Goal: Transaction & Acquisition: Purchase product/service

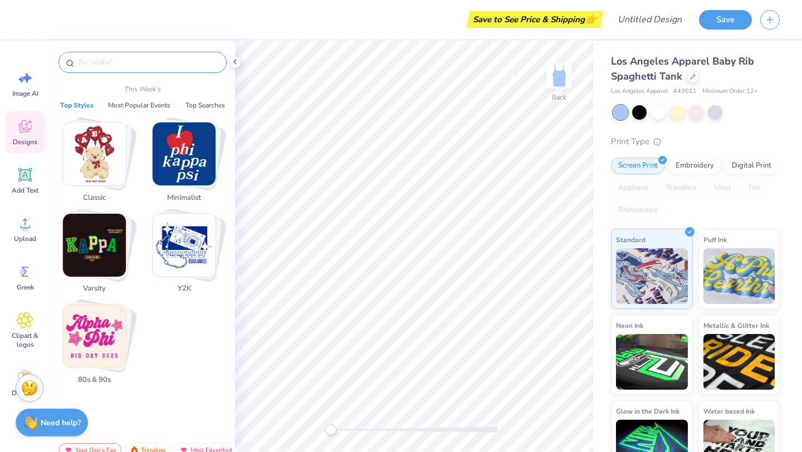
click at [100, 61] on input "text" at bounding box center [148, 62] width 143 height 11
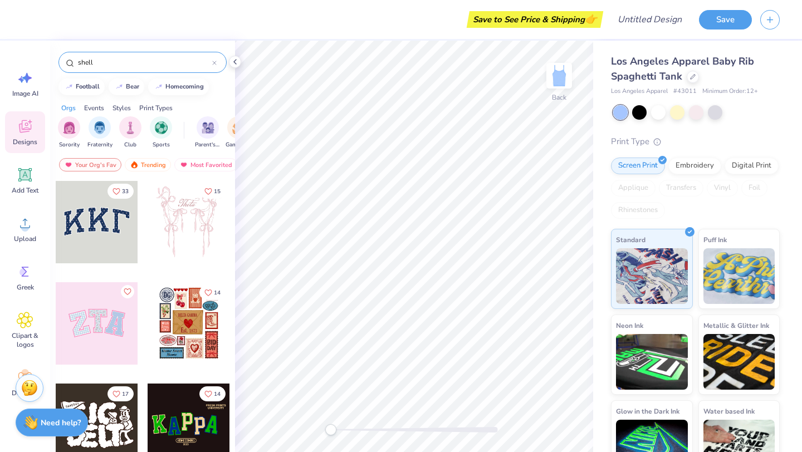
type input "shell"
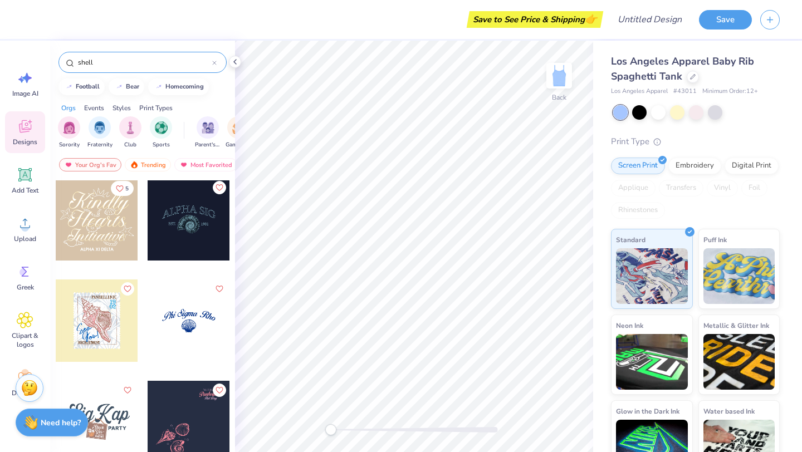
scroll to position [141, 0]
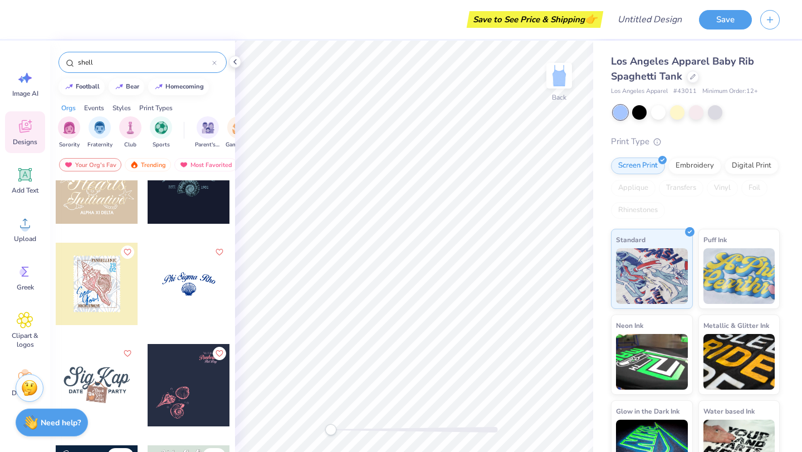
click at [174, 280] on div at bounding box center [189, 284] width 82 height 82
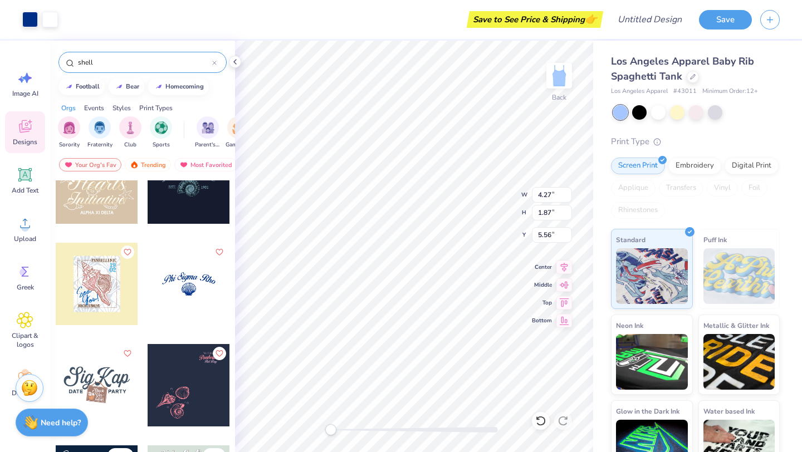
click at [595, 189] on div "Los Angeles Apparel Baby Rib Spaghetti Tank Los Angeles Apparel # 43011 Minimum…" at bounding box center [697, 261] width 209 height 440
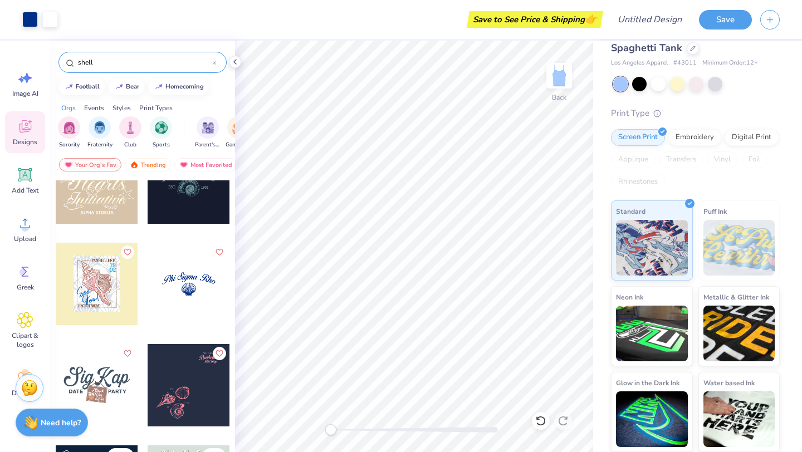
click at [563, 16] on div "Save to See Price & Shipping 👉" at bounding box center [535, 19] width 131 height 17
click at [722, 21] on button "Save" at bounding box center [725, 17] width 53 height 19
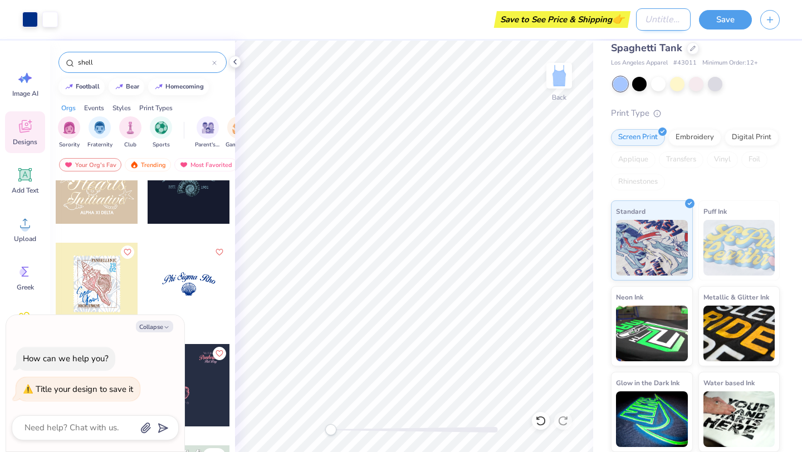
click at [636, 17] on input "Design Title" at bounding box center [663, 19] width 55 height 22
click at [636, 19] on input "Design Title" at bounding box center [663, 19] width 55 height 22
type textarea "x"
click at [636, 23] on input "Design Title" at bounding box center [663, 19] width 55 height 22
type input "s"
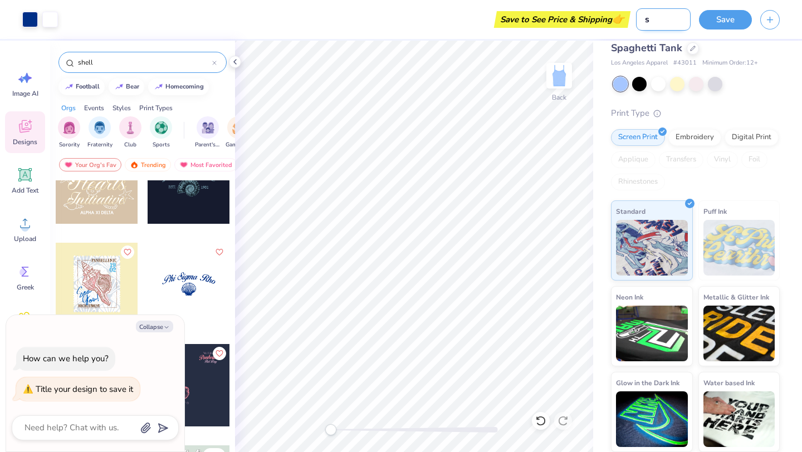
type textarea "x"
type input "sh"
type textarea "x"
type input "she"
type textarea "x"
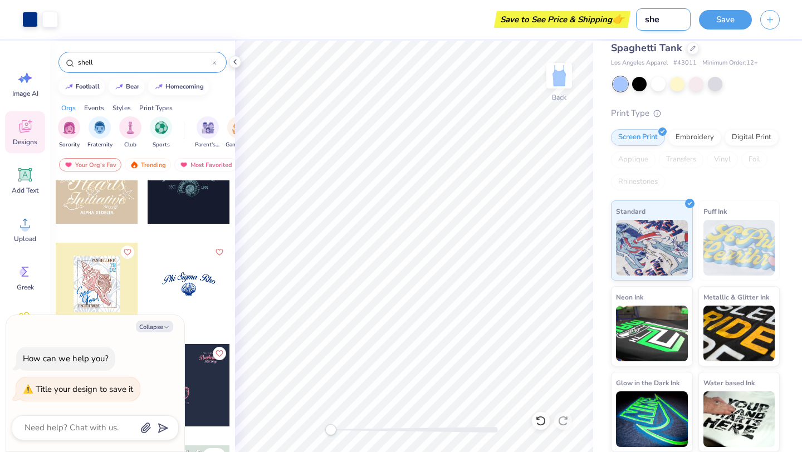
type input "shel"
type textarea "x"
type input "shell"
type textarea "x"
type input "shell"
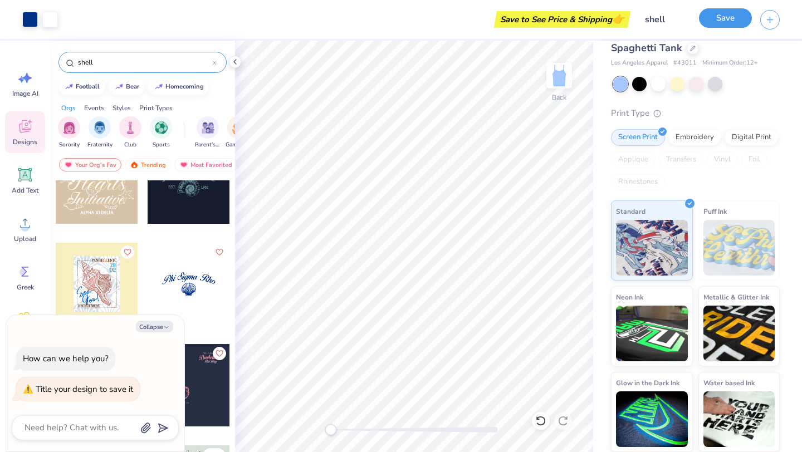
click at [736, 19] on button "Save" at bounding box center [725, 17] width 53 height 19
type textarea "x"
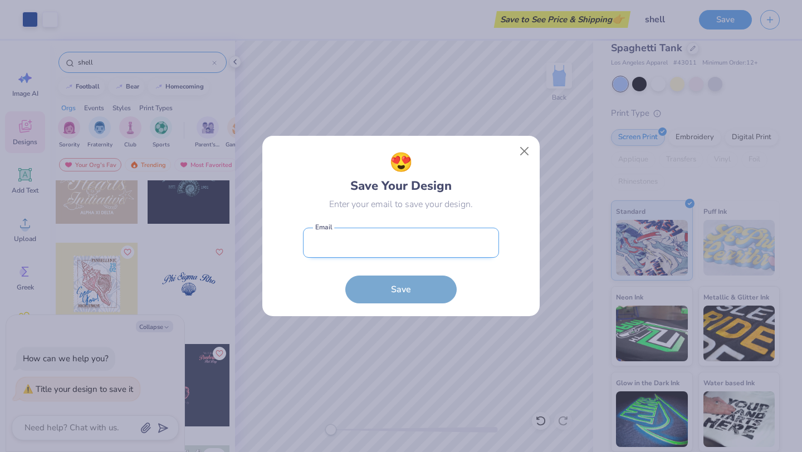
click at [382, 232] on input "email" at bounding box center [401, 243] width 196 height 31
type input "[EMAIL_ADDRESS][DOMAIN_NAME]"
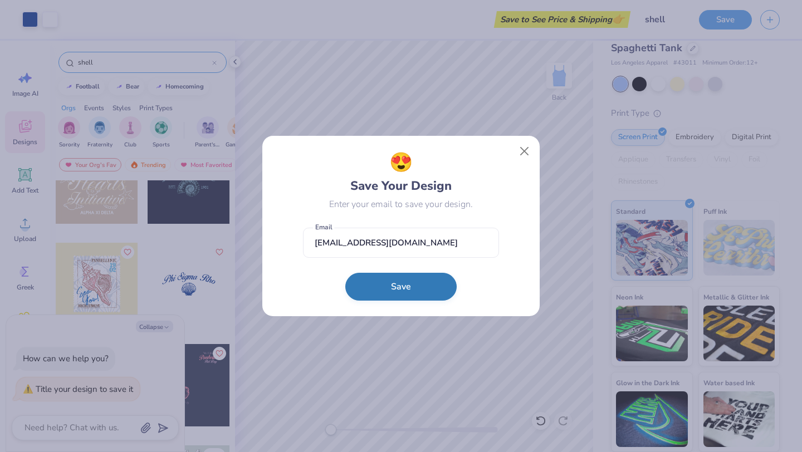
click at [398, 286] on button "Save" at bounding box center [400, 287] width 111 height 28
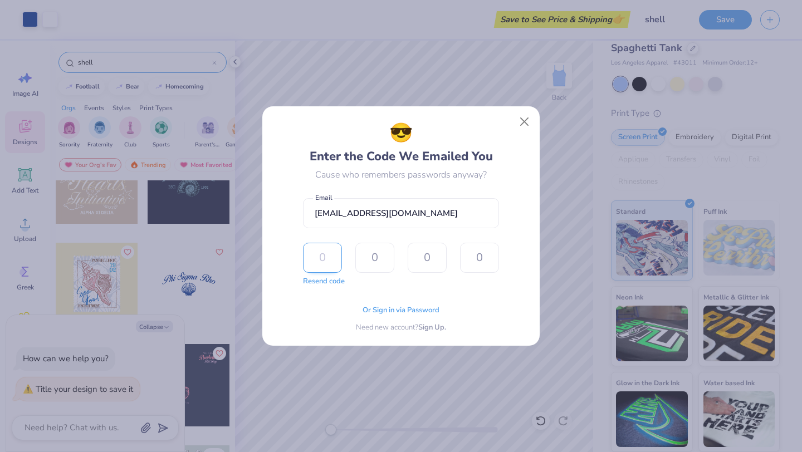
click at [306, 261] on input "text" at bounding box center [322, 258] width 39 height 30
click at [521, 124] on button "Close" at bounding box center [524, 121] width 21 height 21
